Goal: Find specific page/section

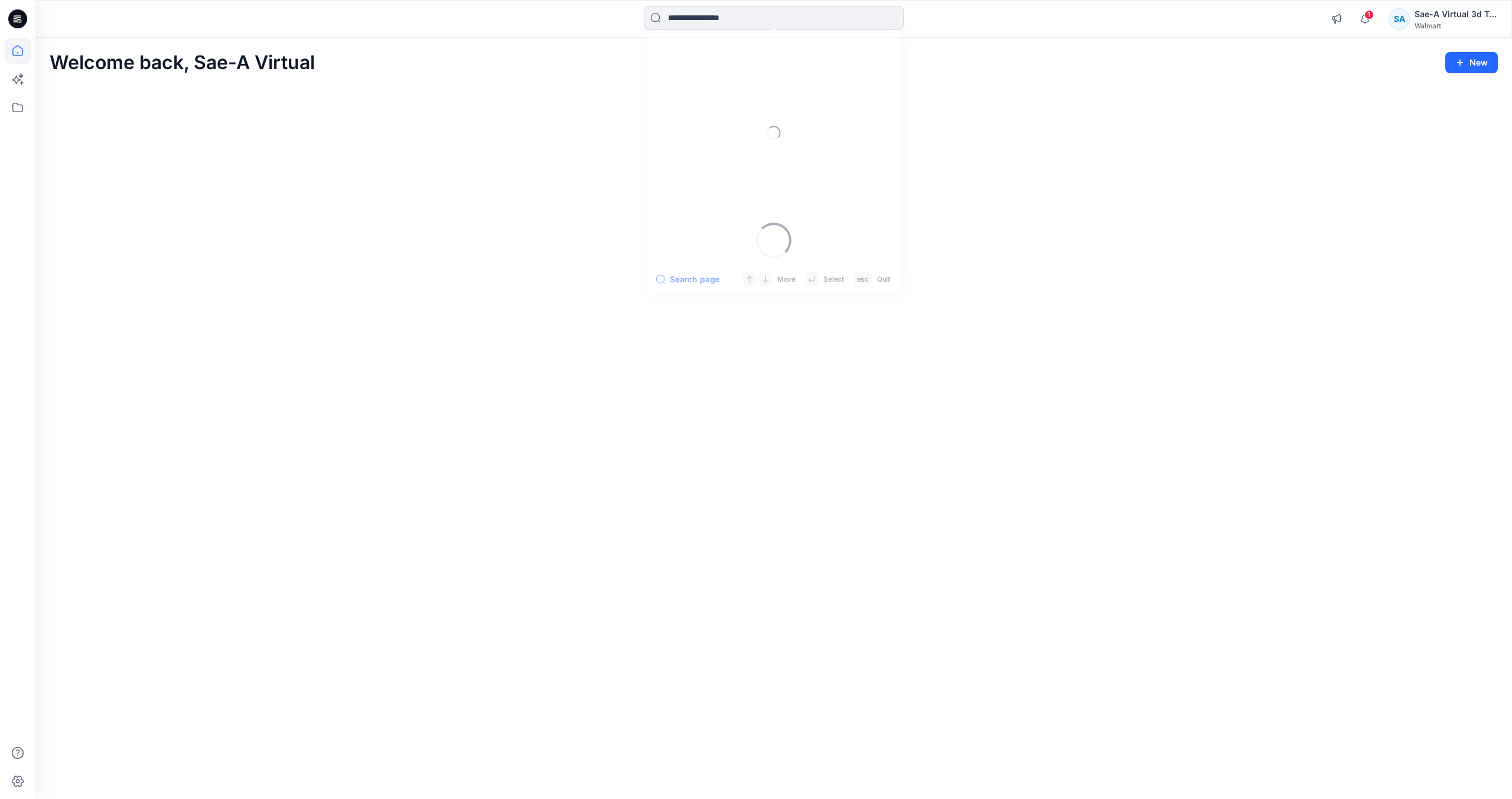
click at [741, 13] on input at bounding box center [773, 18] width 260 height 24
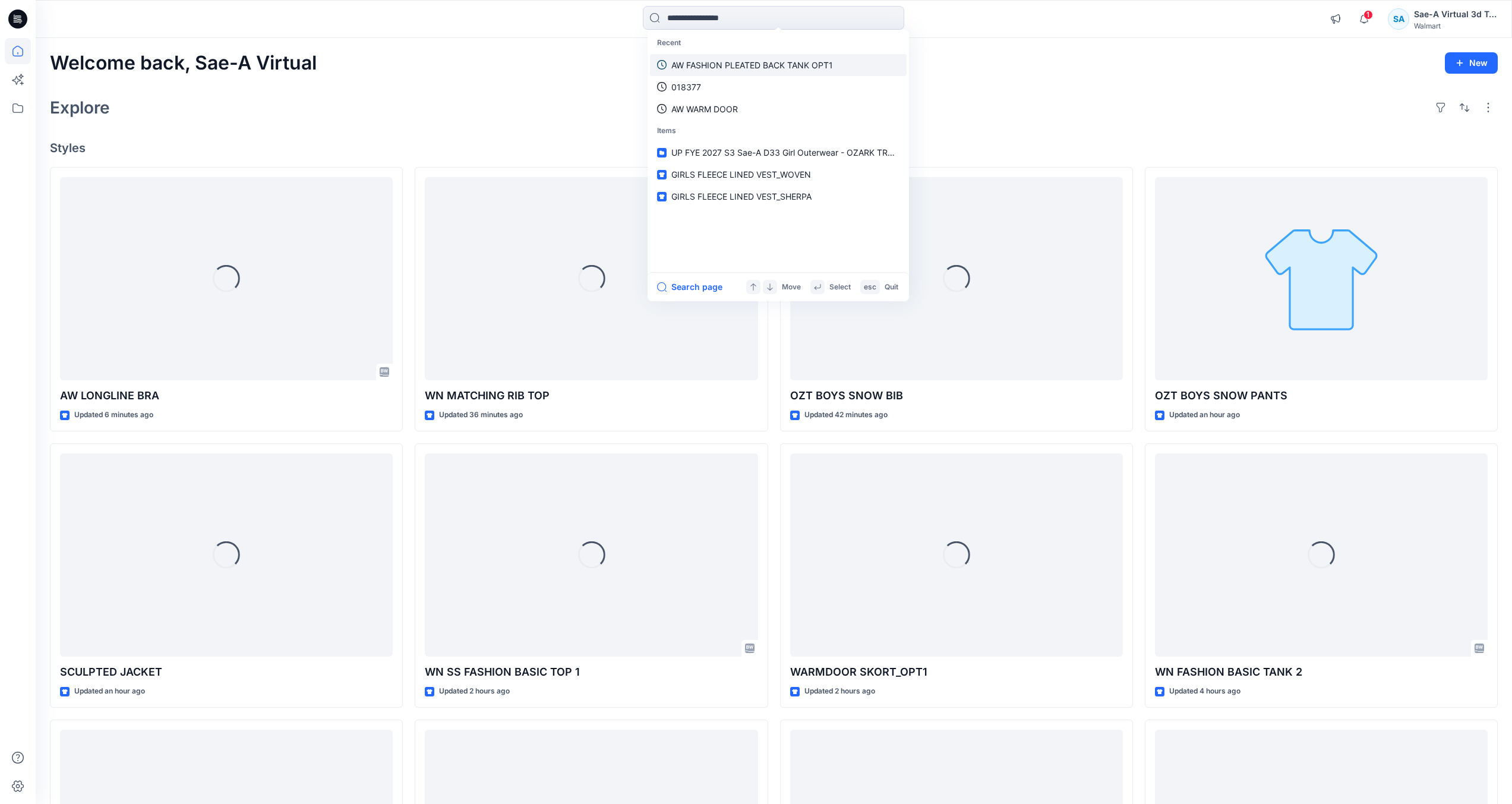
click at [747, 60] on p "AW FASHION PLEATED BACK TANK OPT1" at bounding box center [752, 65] width 162 height 12
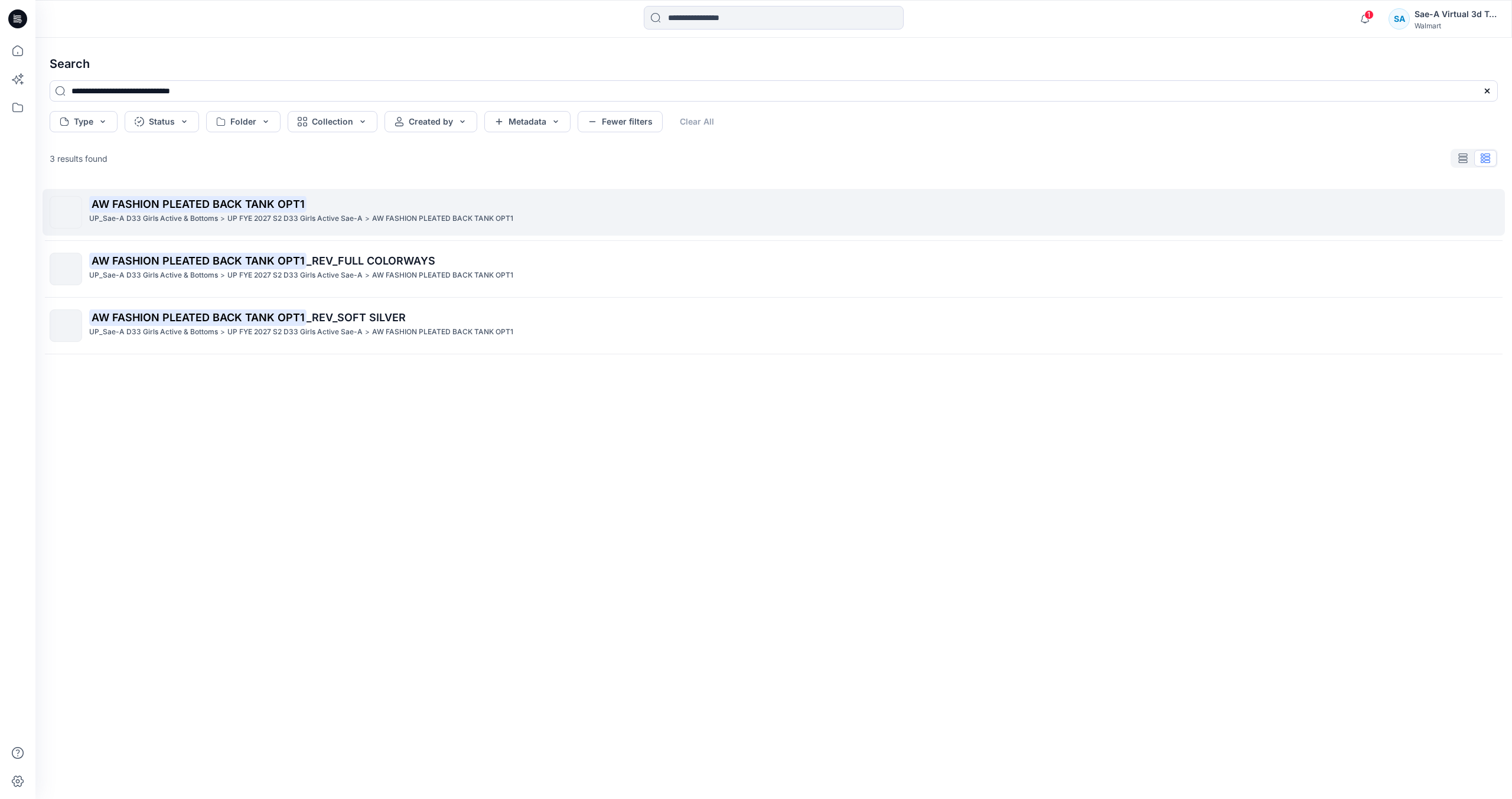
click at [247, 219] on p "UP FYE 2027 S2 D33 Girls Active Sae-A" at bounding box center [294, 219] width 135 height 12
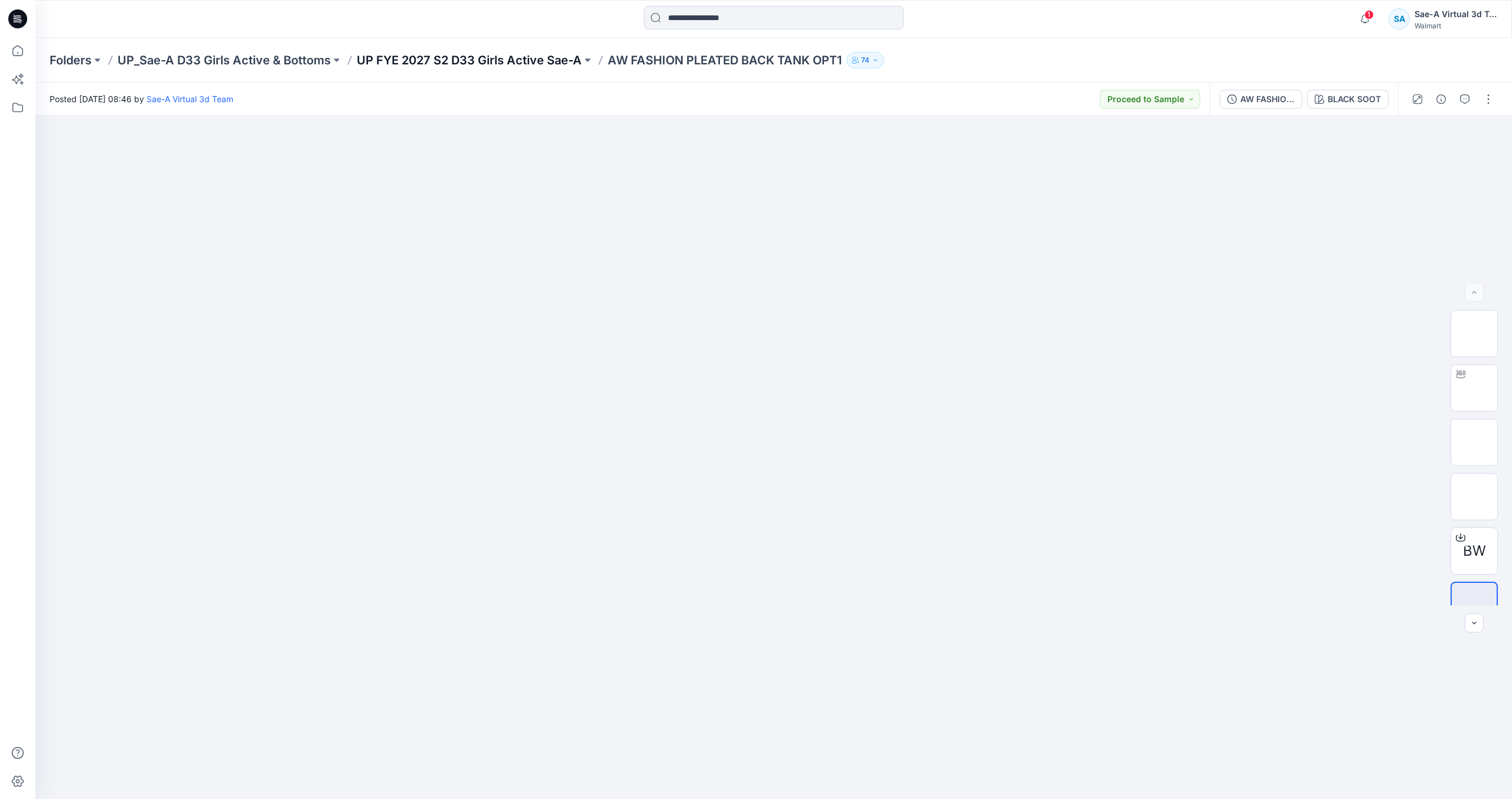
click at [447, 59] on p "UP FYE 2027 S2 D33 Girls Active Sae-A" at bounding box center [469, 60] width 225 height 17
